Goal: Task Accomplishment & Management: Use online tool/utility

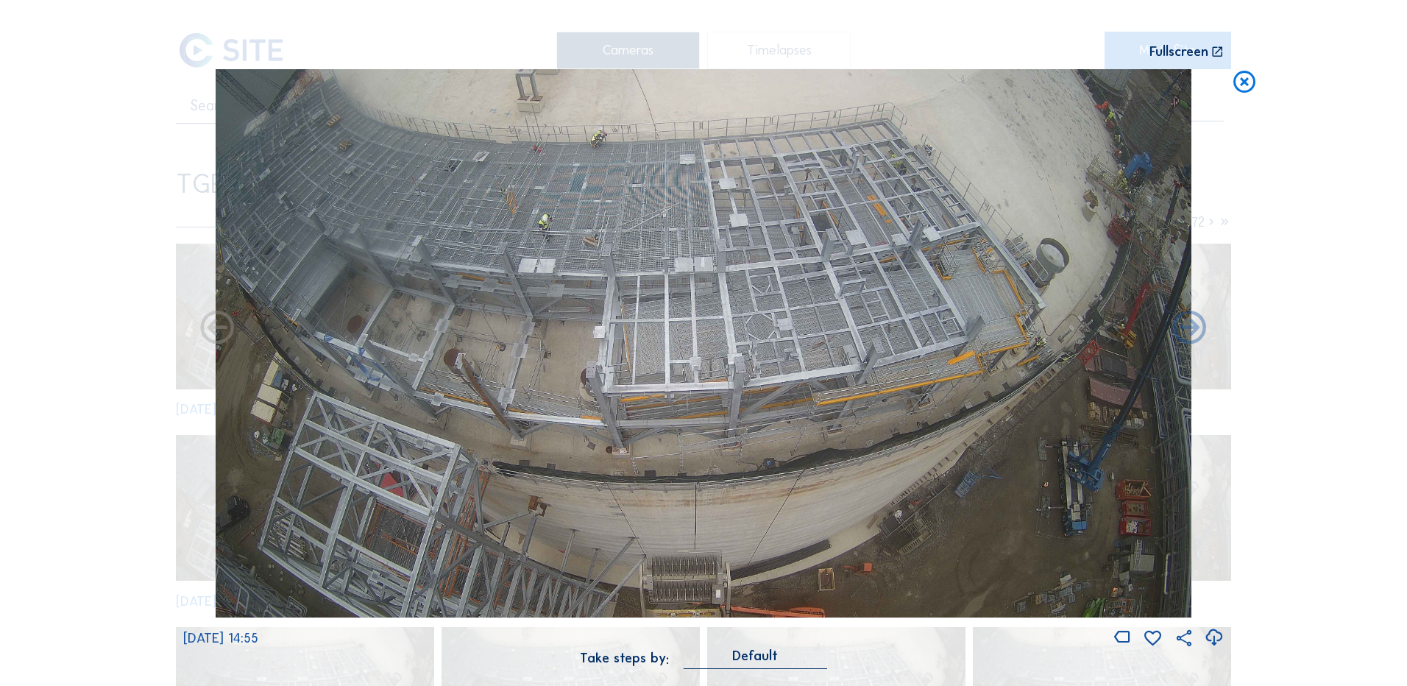
click at [1239, 79] on icon at bounding box center [1244, 82] width 26 height 27
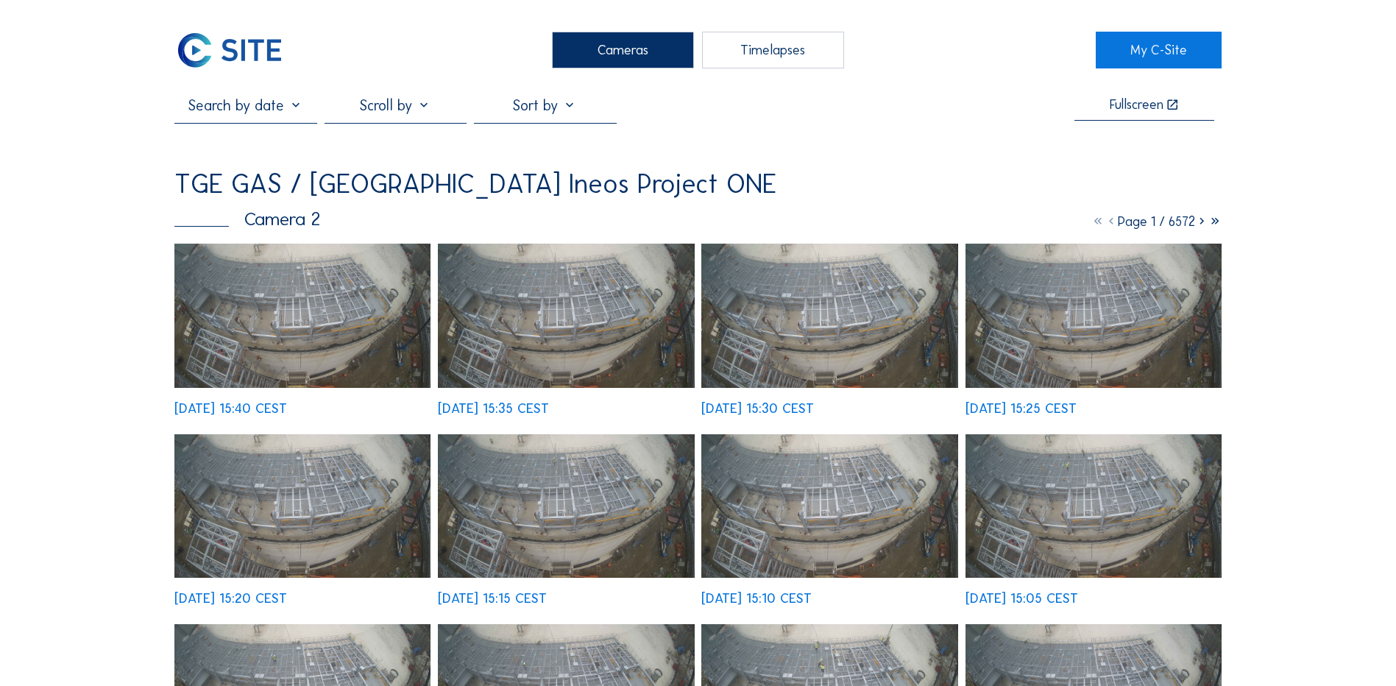
click at [346, 302] on img at bounding box center [302, 316] width 256 height 144
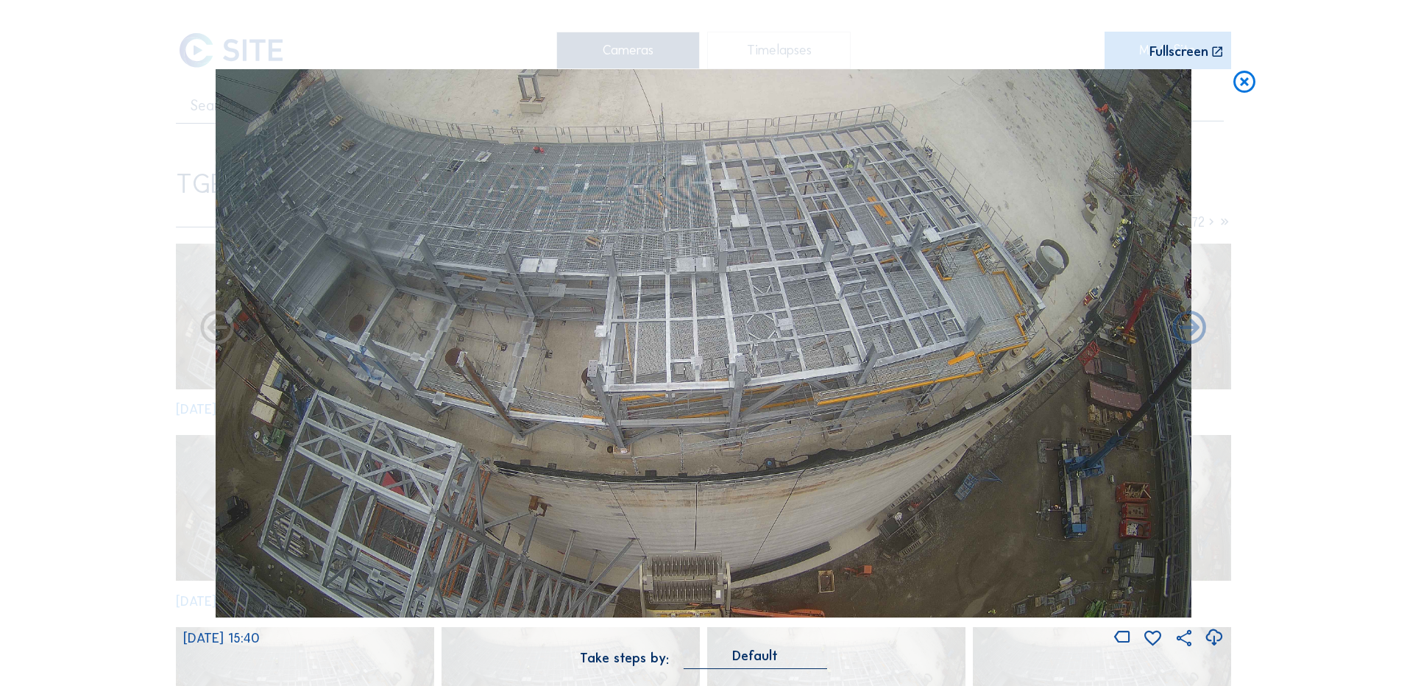
click at [1217, 634] on icon at bounding box center [1214, 638] width 20 height 24
click at [73, 297] on div "Scroll to travel through time | Press 'Alt' Button + Scroll to Zoom | Click and…" at bounding box center [703, 343] width 1407 height 686
click at [1251, 83] on icon at bounding box center [1244, 82] width 26 height 27
